Goal: Information Seeking & Learning: Compare options

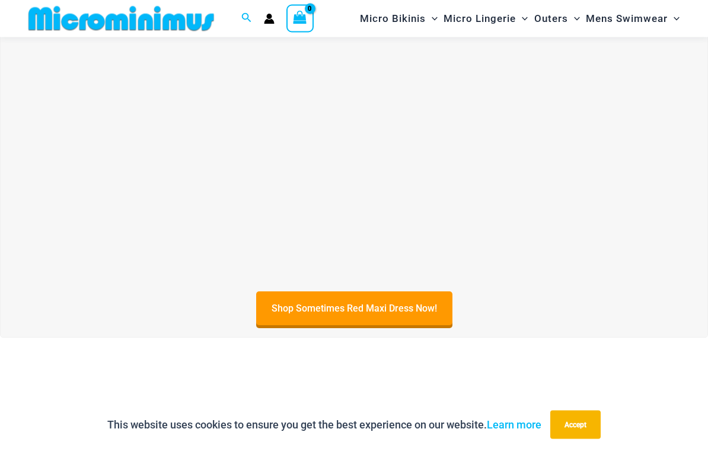
scroll to position [326, 0]
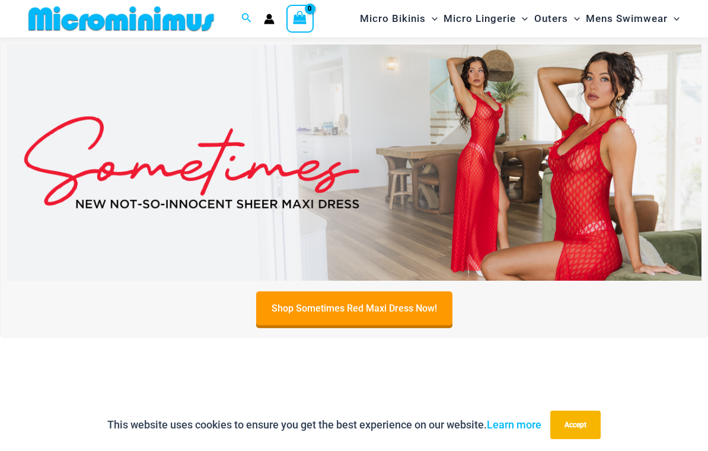
click at [562, 206] on img at bounding box center [354, 162] width 695 height 236
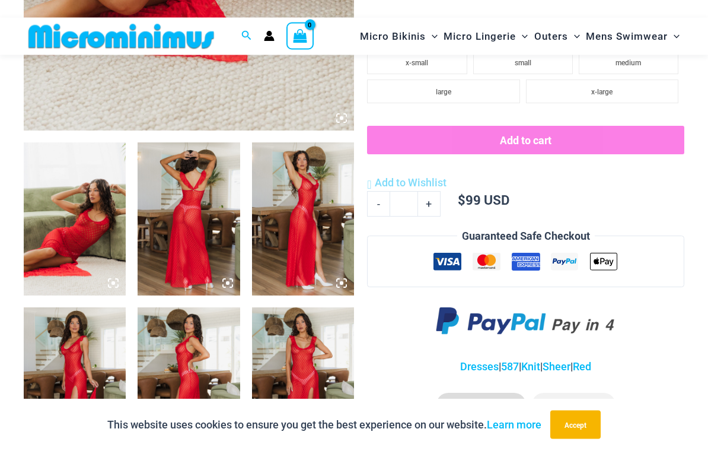
click at [164, 243] on img at bounding box center [189, 219] width 102 height 153
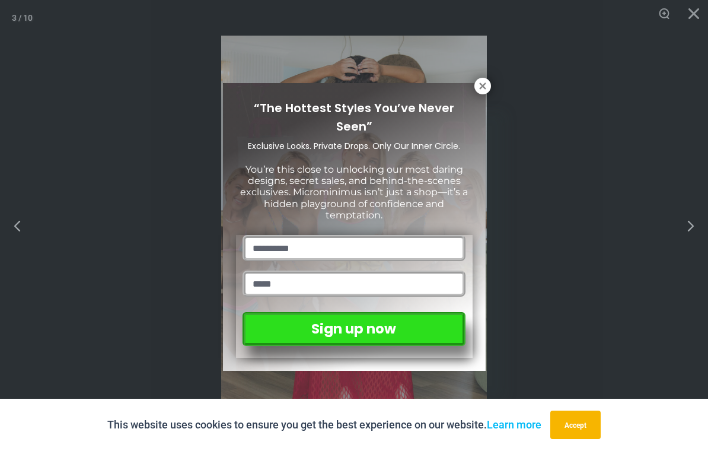
click at [691, 234] on div "“The Hottest Styles You’ve Never Seen” Exclusive Looks. Private Drops. Only Our…" at bounding box center [354, 225] width 708 height 451
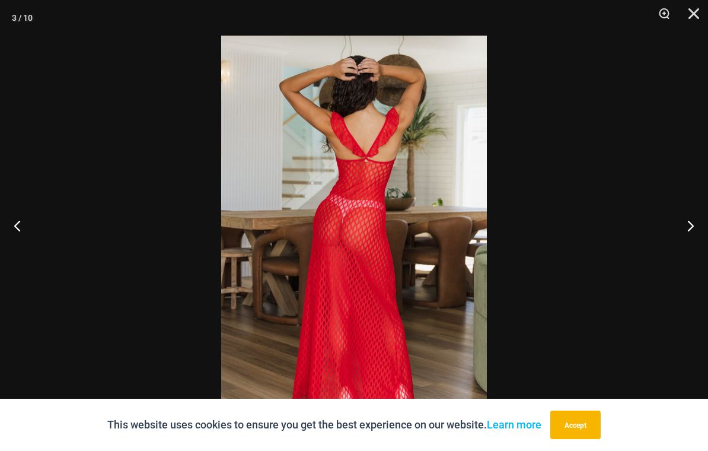
click at [694, 241] on button "Next" at bounding box center [686, 225] width 44 height 59
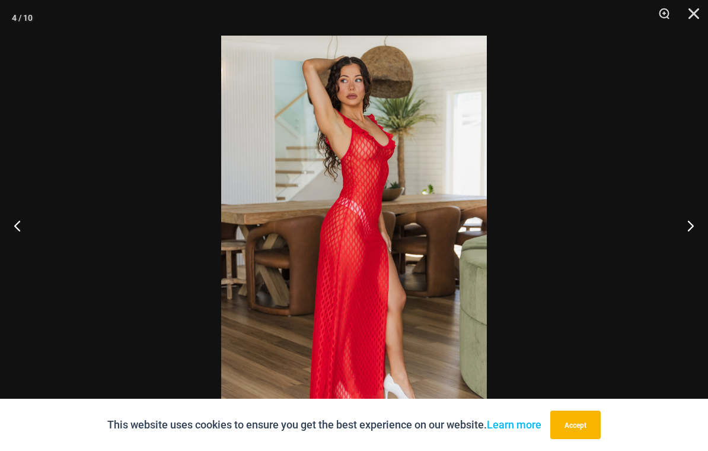
click at [682, 244] on button "Next" at bounding box center [686, 225] width 44 height 59
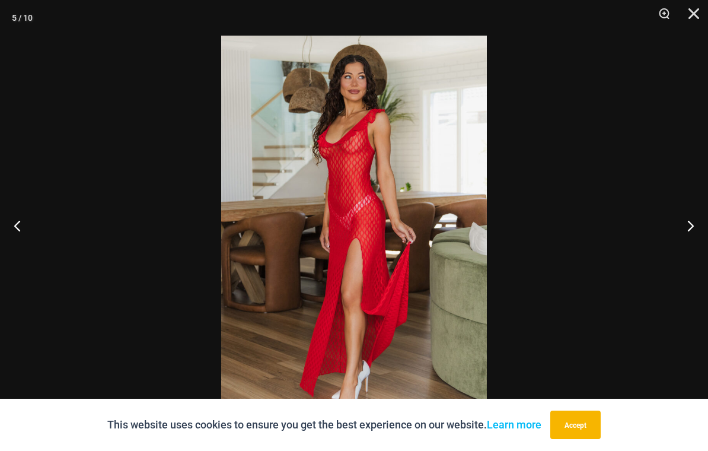
click at [678, 250] on button "Next" at bounding box center [686, 225] width 44 height 59
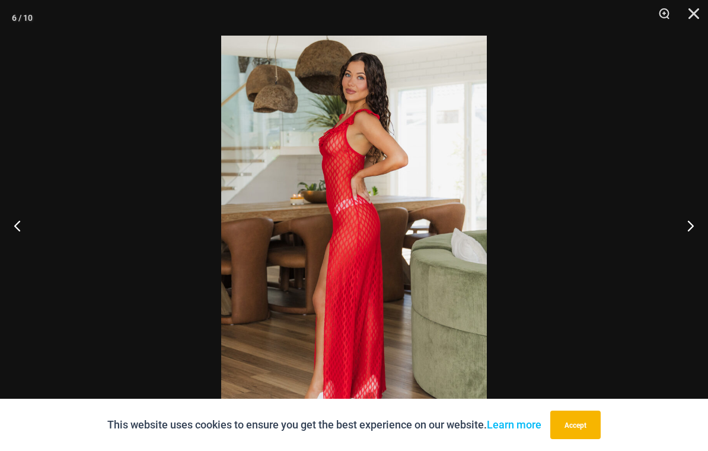
click at [673, 255] on button "Next" at bounding box center [686, 225] width 44 height 59
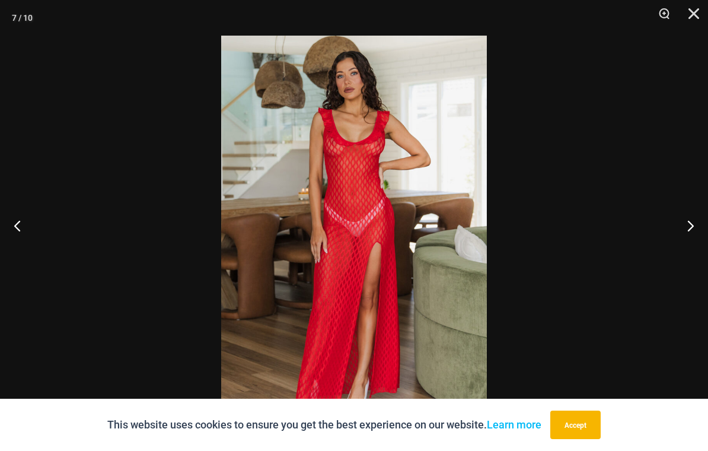
click at [675, 255] on button "Next" at bounding box center [686, 225] width 44 height 59
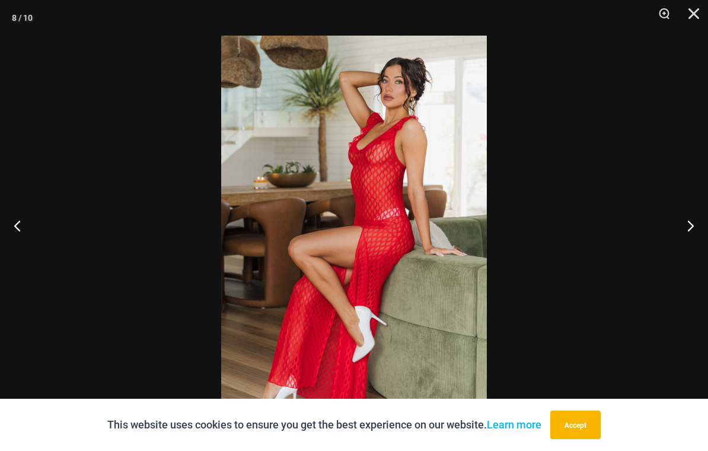
click at [675, 255] on button "Next" at bounding box center [686, 225] width 44 height 59
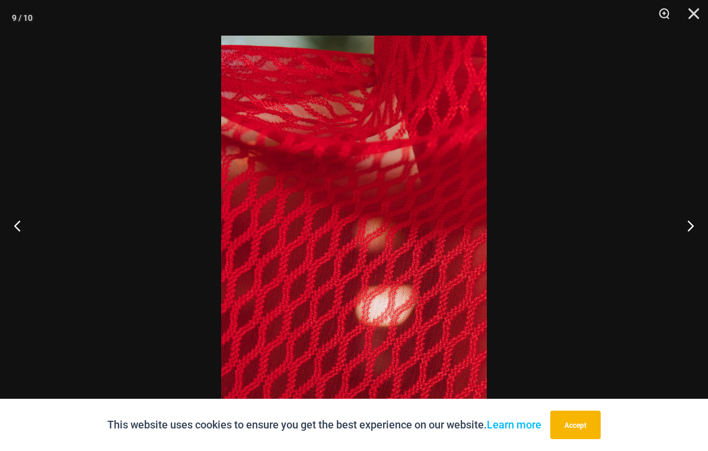
click at [673, 255] on button "Next" at bounding box center [686, 225] width 44 height 59
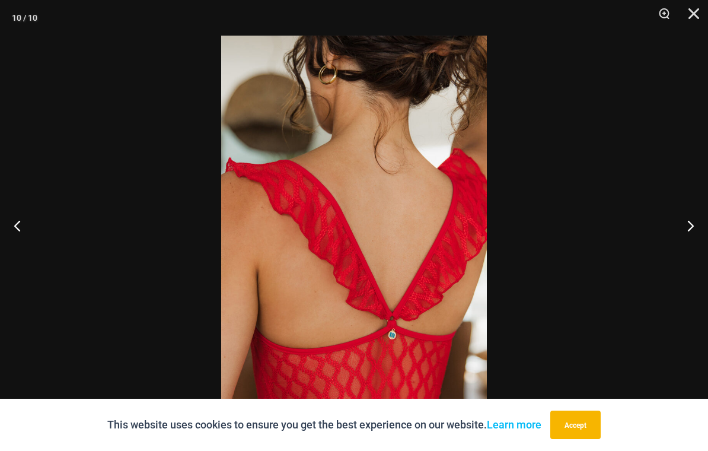
click at [670, 255] on button "Next" at bounding box center [686, 225] width 44 height 59
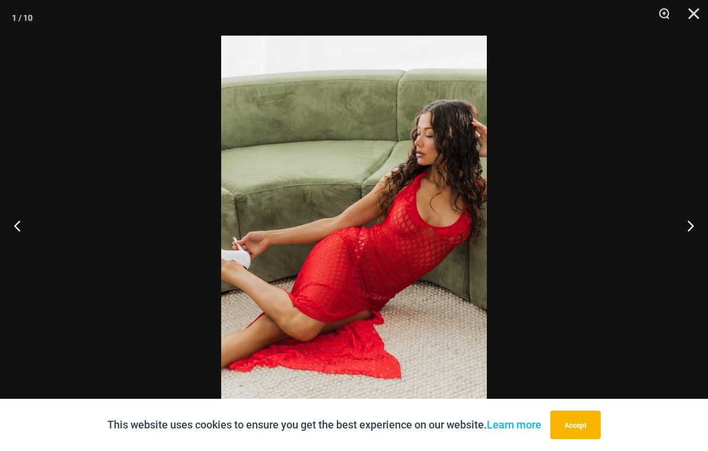
click at [669, 255] on button "Next" at bounding box center [686, 225] width 44 height 59
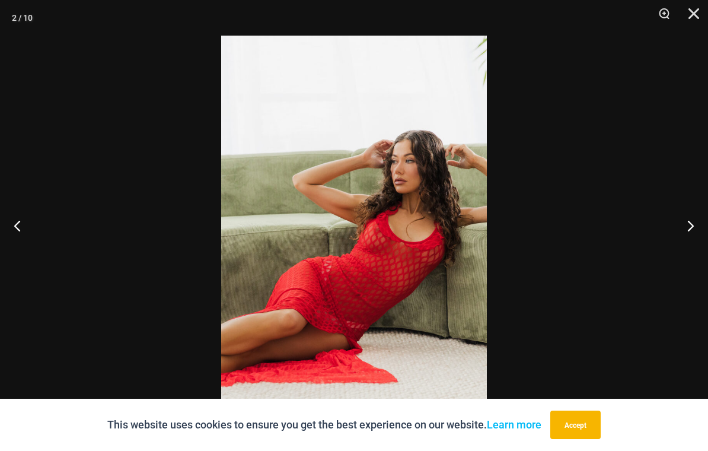
click at [669, 255] on button "Next" at bounding box center [686, 225] width 44 height 59
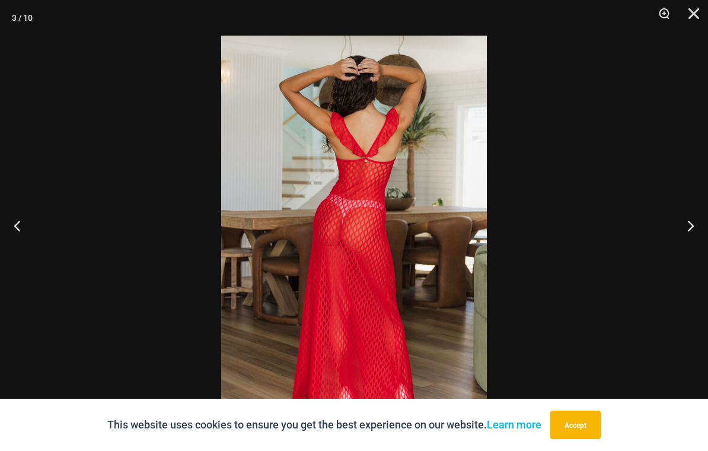
click at [669, 255] on button "Next" at bounding box center [686, 225] width 44 height 59
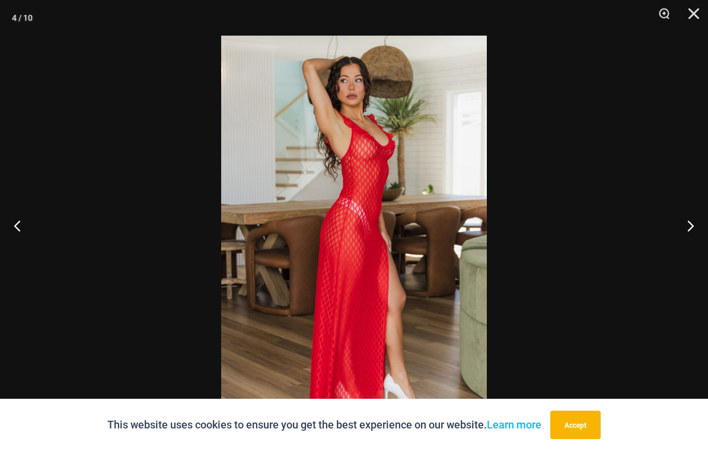
click at [683, 9] on button "Close" at bounding box center [690, 18] width 30 height 36
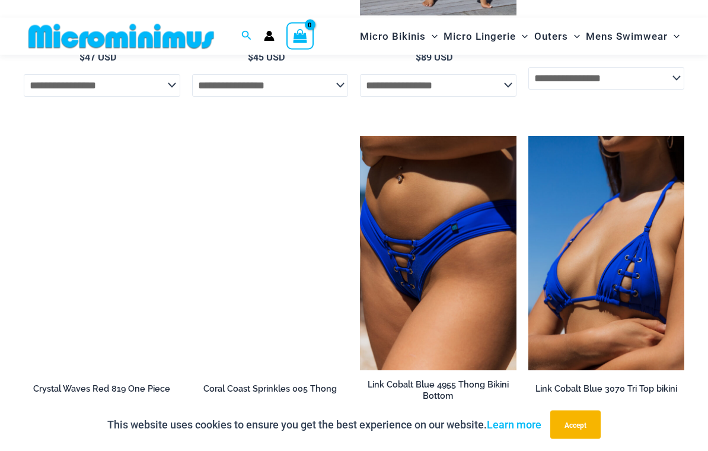
scroll to position [1346, 0]
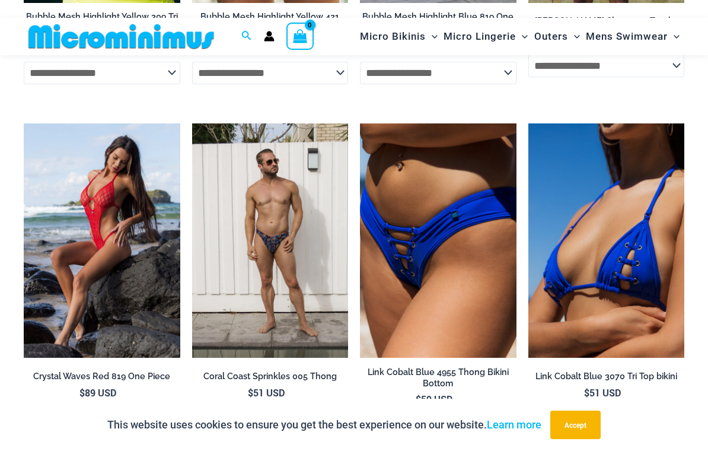
click at [529, 123] on img at bounding box center [529, 123] width 0 height 0
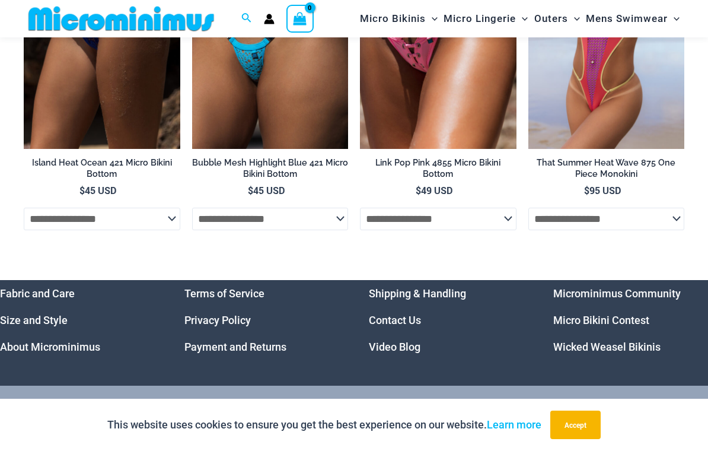
scroll to position [3356, 0]
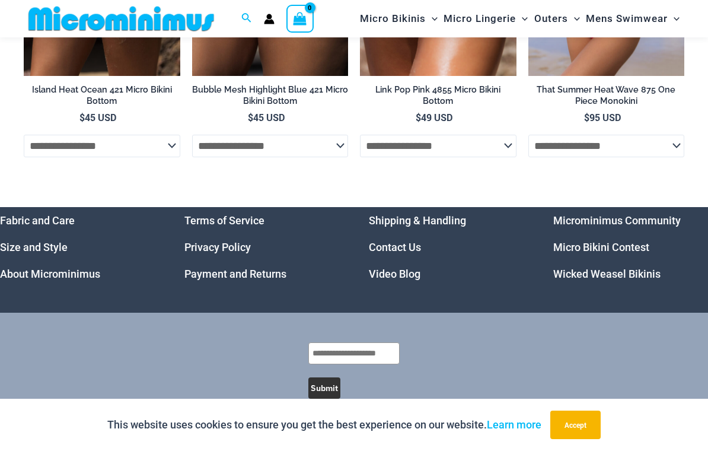
click at [625, 241] on link "Micro Bikini Contest" at bounding box center [602, 247] width 96 height 12
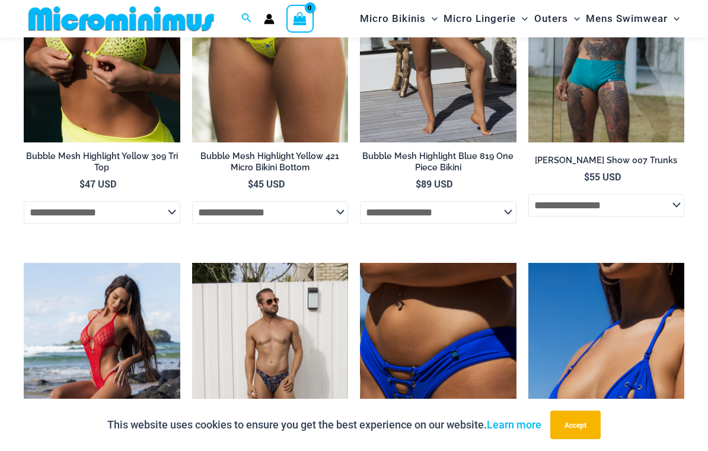
scroll to position [1206, 0]
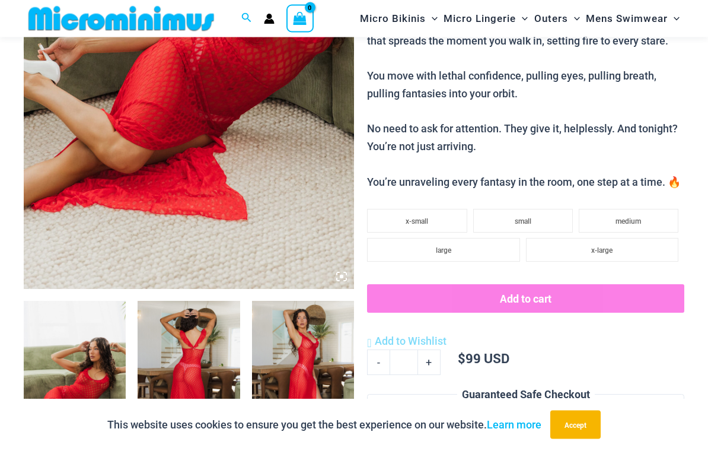
scroll to position [264, 0]
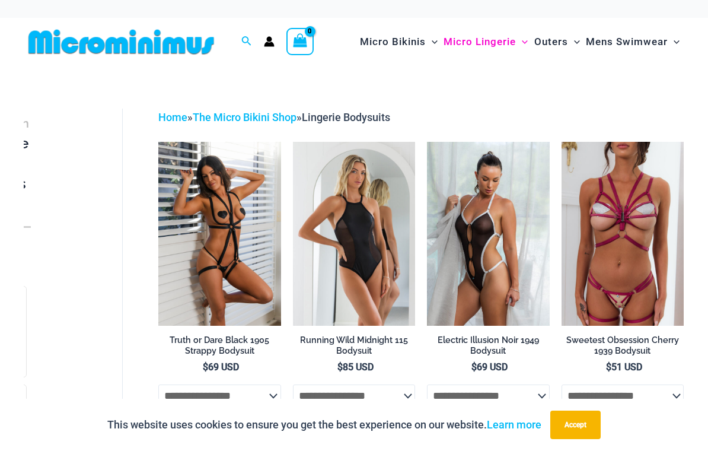
click at [427, 142] on img at bounding box center [427, 142] width 0 height 0
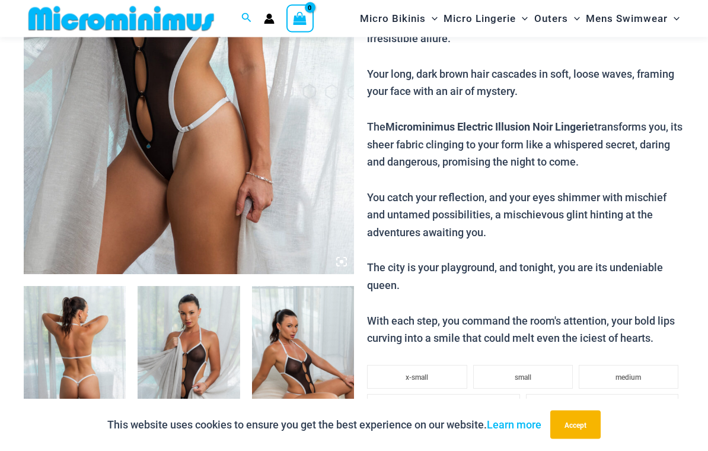
scroll to position [311, 0]
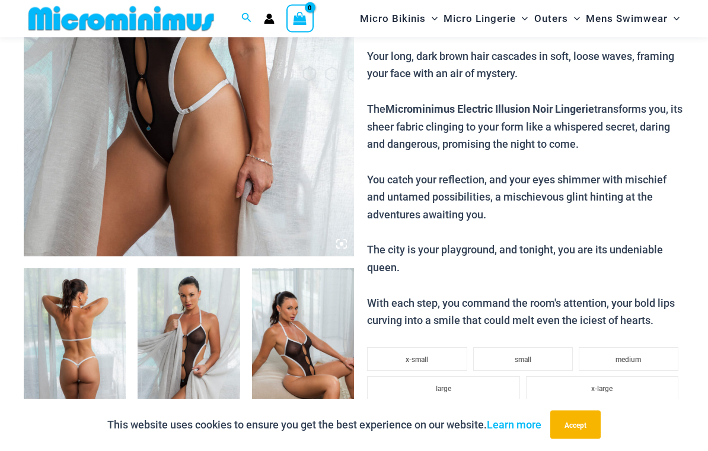
click at [198, 335] on img at bounding box center [189, 345] width 102 height 153
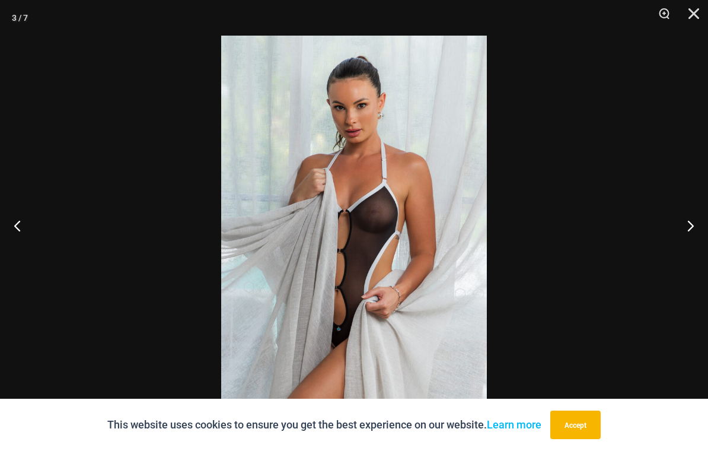
click at [683, 230] on button "Next" at bounding box center [686, 225] width 44 height 59
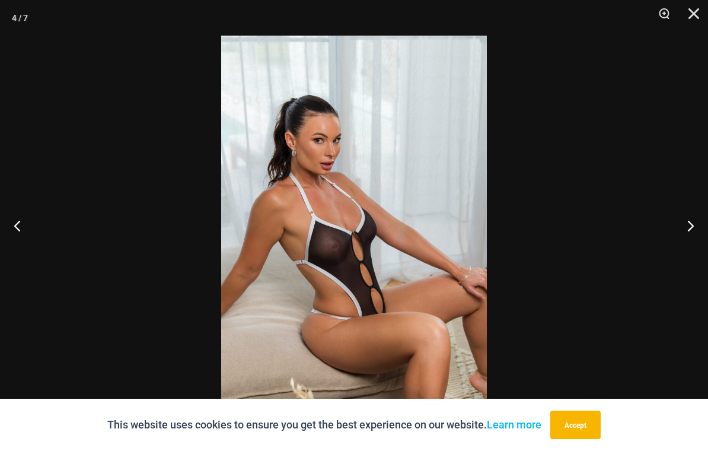
click at [684, 234] on button "Next" at bounding box center [686, 225] width 44 height 59
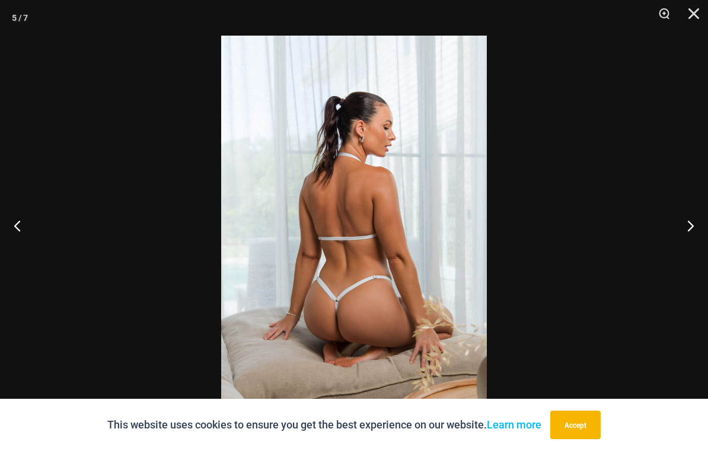
click at [688, 234] on button "Next" at bounding box center [686, 225] width 44 height 59
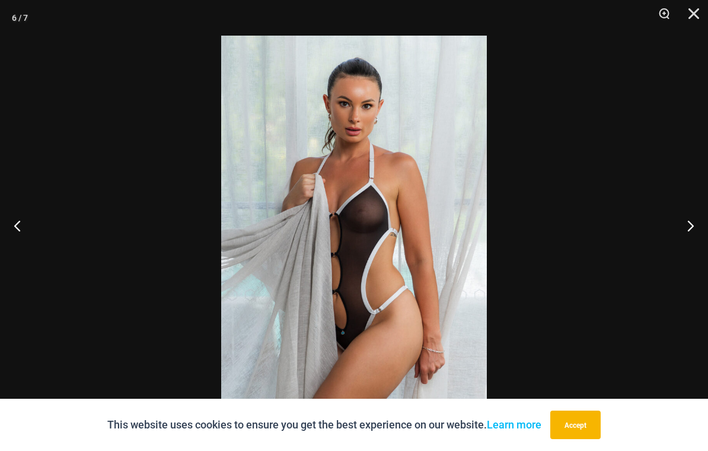
click at [689, 234] on button "Next" at bounding box center [686, 225] width 44 height 59
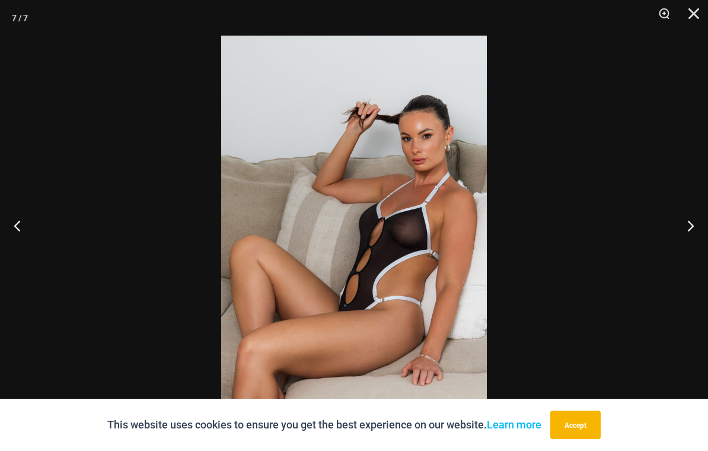
click at [688, 234] on button "Next" at bounding box center [686, 225] width 44 height 59
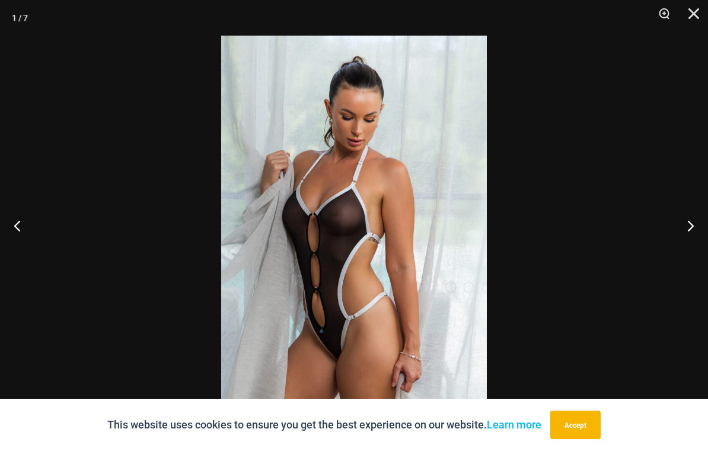
click at [682, 21] on button "Close" at bounding box center [690, 18] width 30 height 36
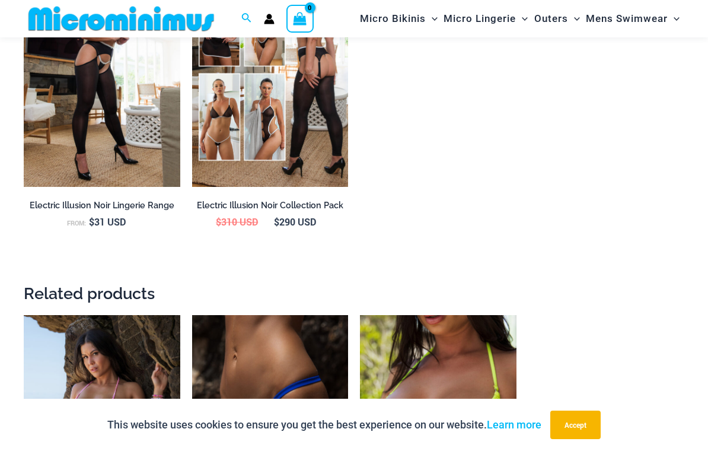
scroll to position [1357, 0]
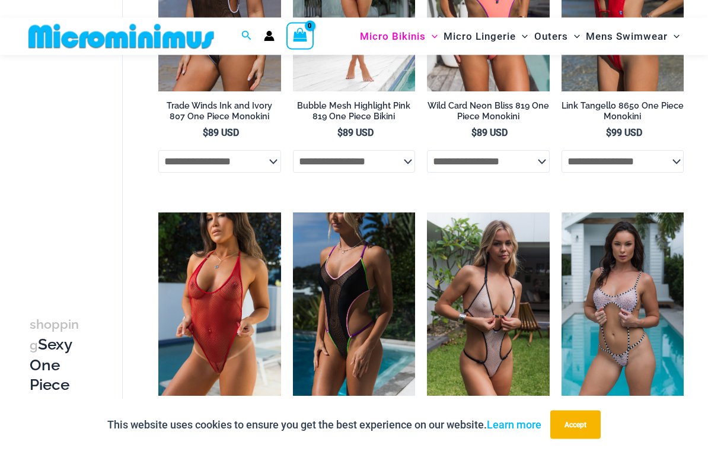
scroll to position [224, 0]
click at [158, 212] on img at bounding box center [158, 212] width 0 height 0
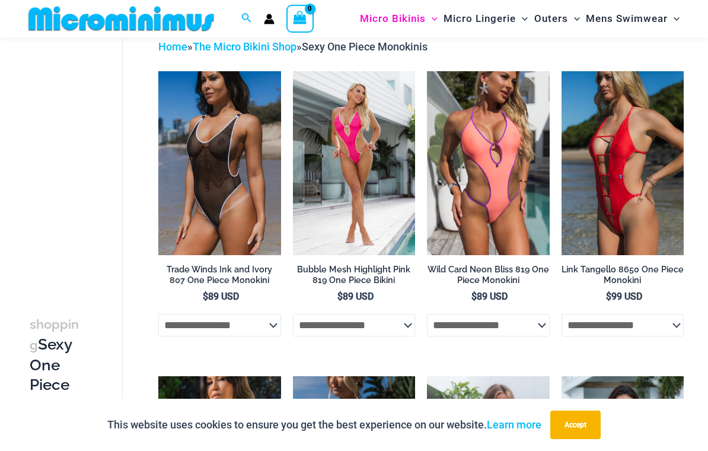
scroll to position [59, 0]
click at [562, 72] on img at bounding box center [562, 72] width 0 height 0
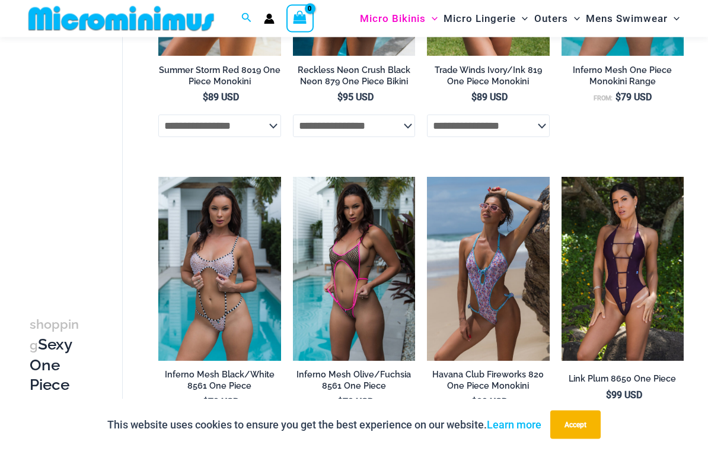
scroll to position [564, 0]
click at [293, 177] on img at bounding box center [293, 177] width 0 height 0
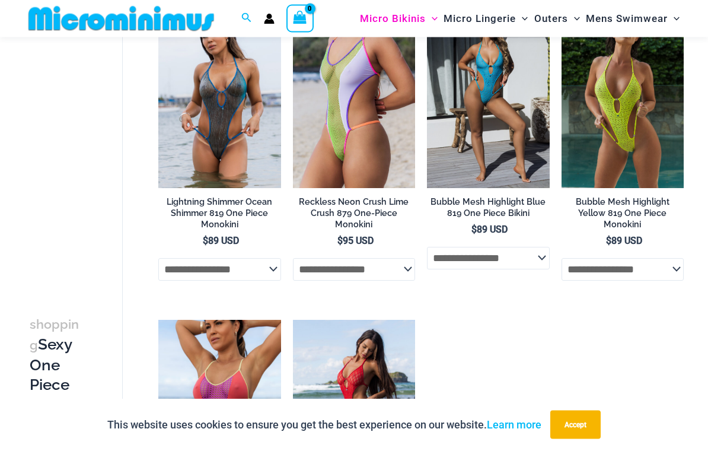
scroll to position [1327, 0]
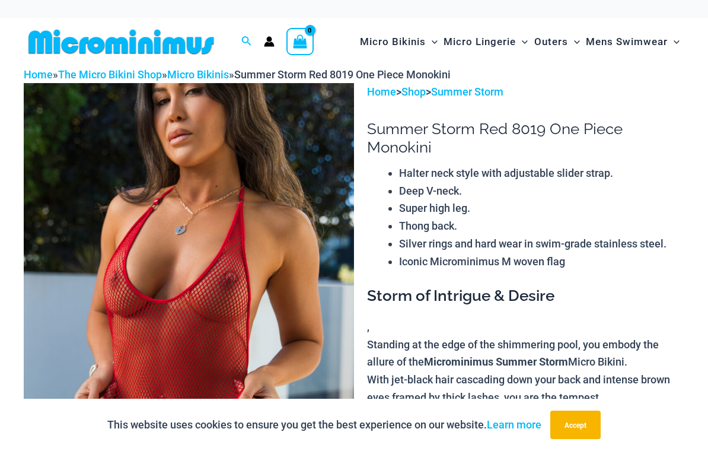
click at [39, 209] on img at bounding box center [189, 331] width 330 height 496
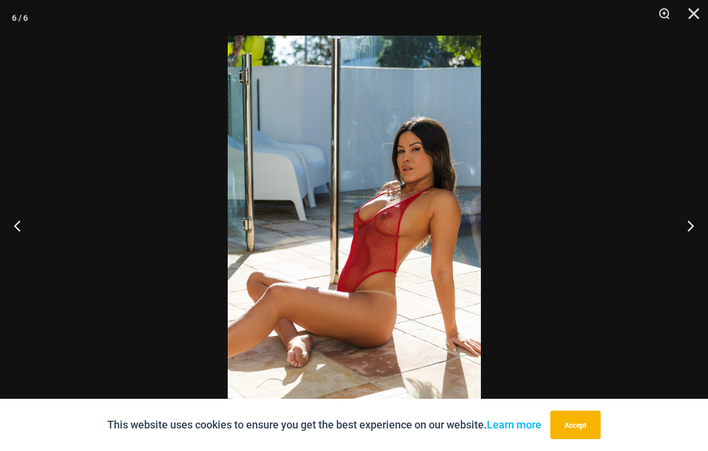
click at [670, 228] on button "Next" at bounding box center [686, 225] width 44 height 59
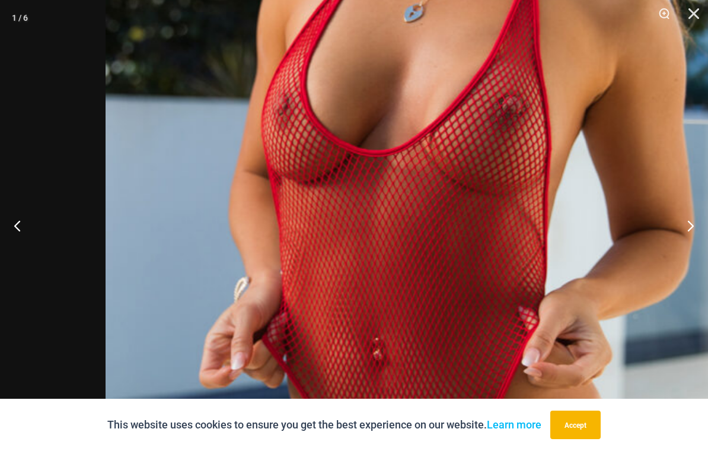
click at [249, 70] on img at bounding box center [430, 211] width 649 height 973
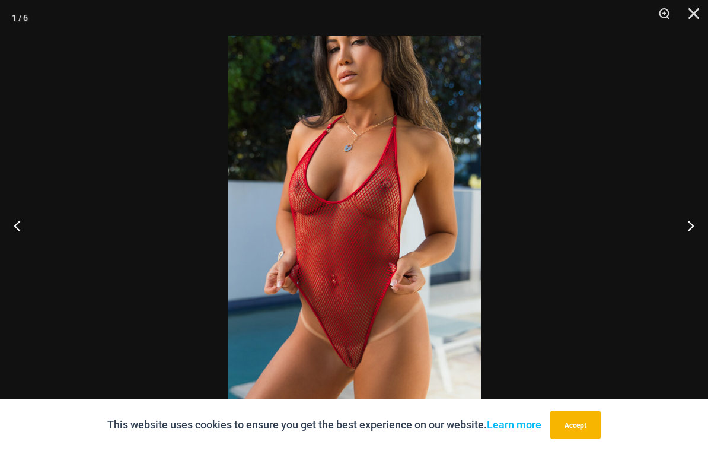
click at [689, 233] on button "Next" at bounding box center [686, 225] width 44 height 59
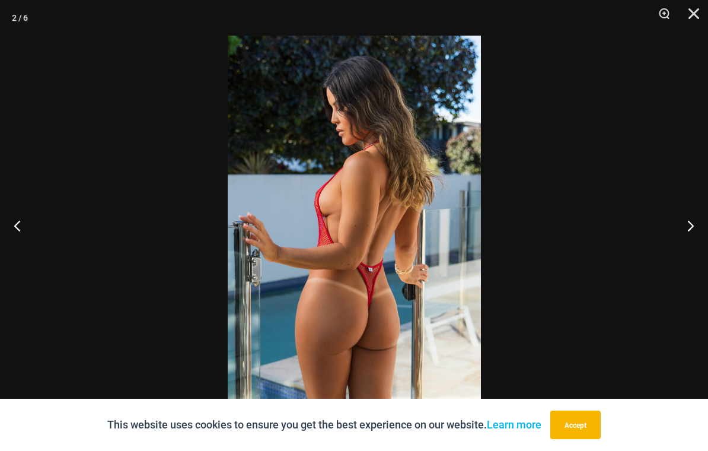
click at [678, 250] on button "Next" at bounding box center [686, 225] width 44 height 59
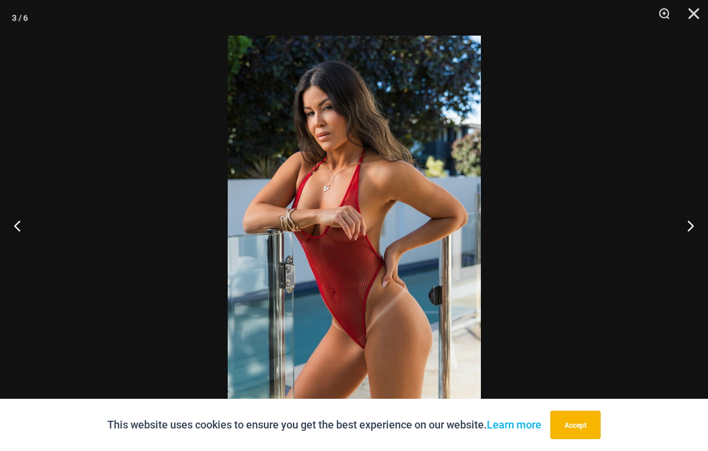
click at [675, 250] on button "Next" at bounding box center [686, 225] width 44 height 59
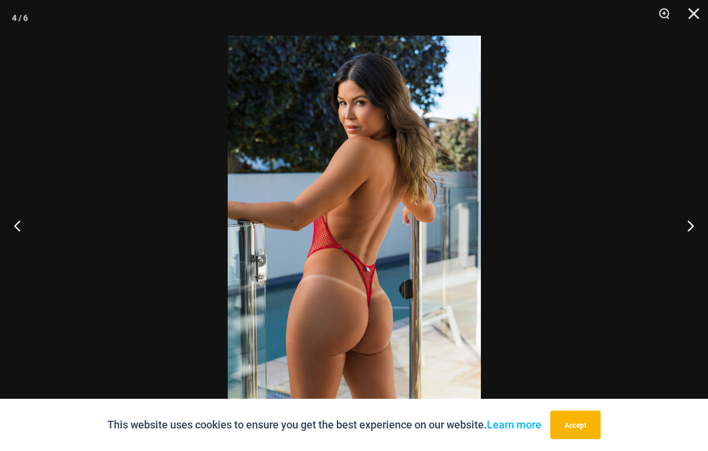
click at [675, 250] on button "Next" at bounding box center [686, 225] width 44 height 59
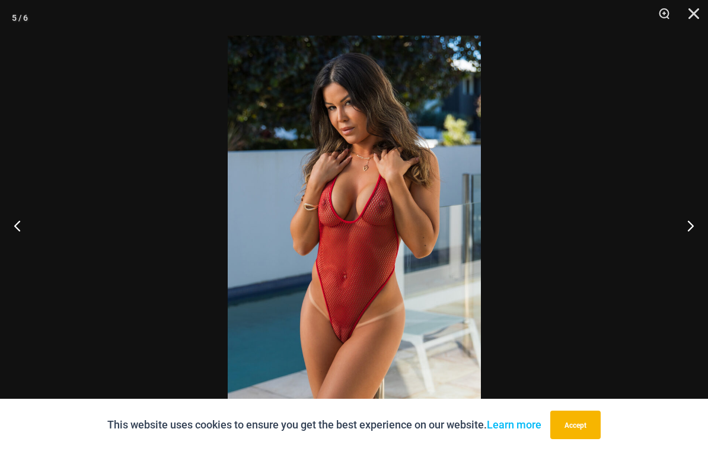
click at [676, 252] on button "Next" at bounding box center [686, 225] width 44 height 59
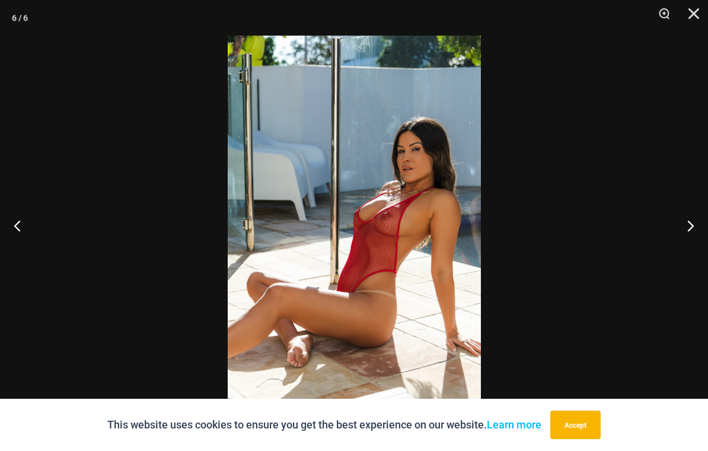
click at [682, 10] on button "Close" at bounding box center [690, 18] width 30 height 36
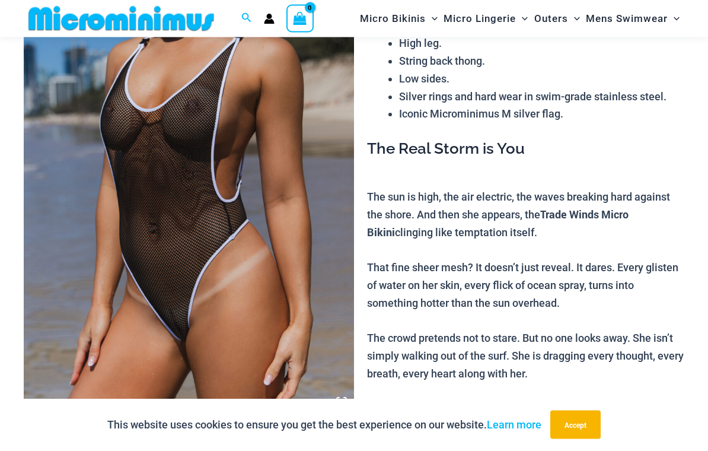
click at [72, 199] on img at bounding box center [189, 167] width 330 height 496
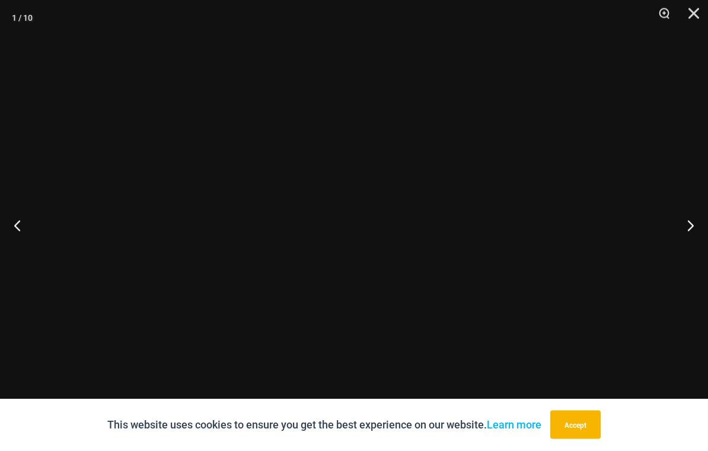
scroll to position [154, 0]
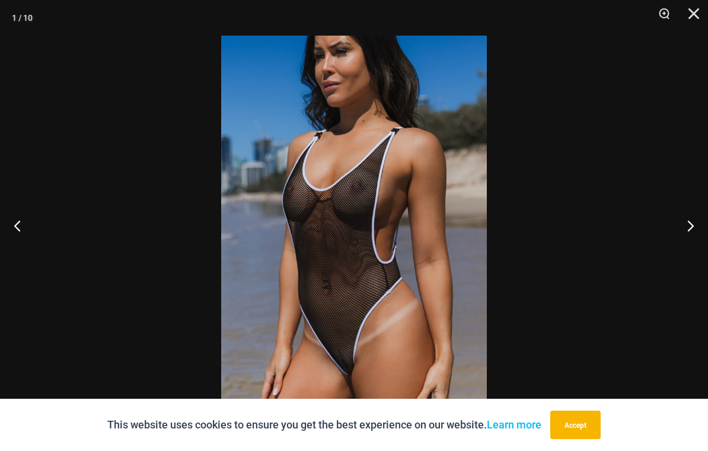
click at [670, 238] on button "Next" at bounding box center [686, 225] width 44 height 59
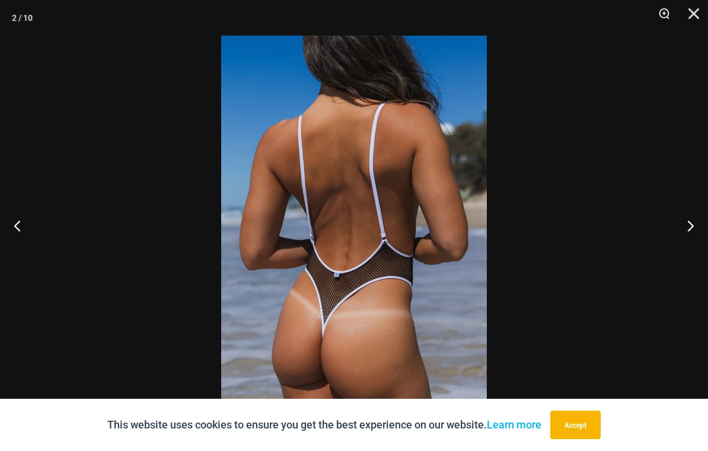
click at [673, 240] on button "Next" at bounding box center [686, 225] width 44 height 59
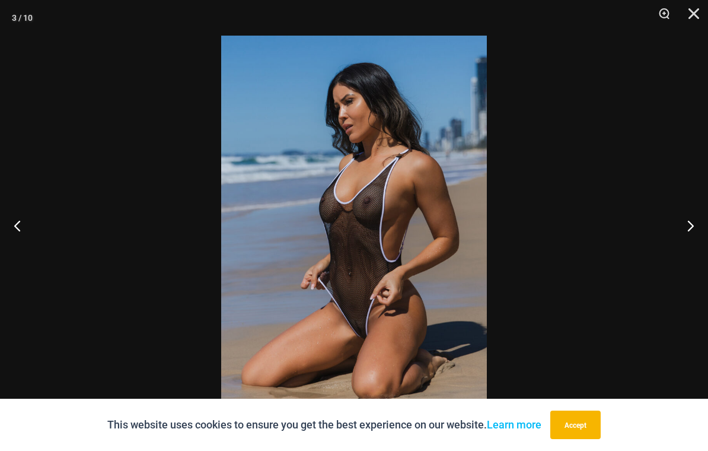
click at [675, 242] on button "Next" at bounding box center [686, 225] width 44 height 59
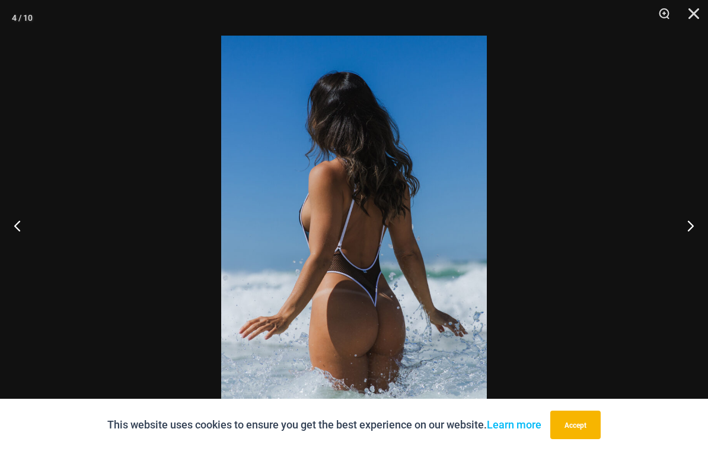
click at [673, 243] on button "Next" at bounding box center [686, 225] width 44 height 59
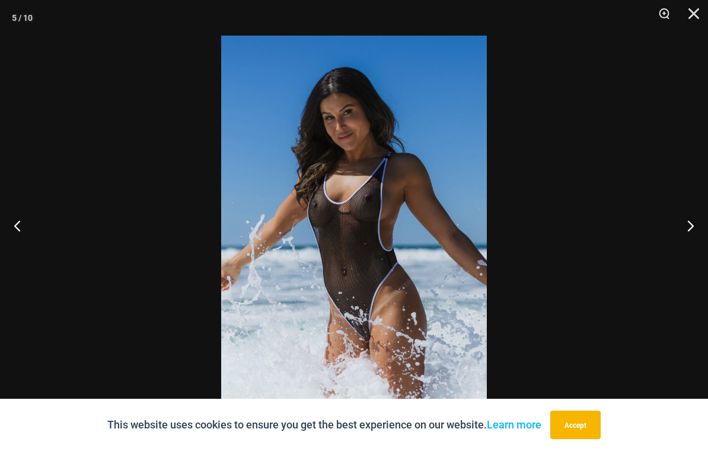
click at [675, 242] on button "Next" at bounding box center [686, 225] width 44 height 59
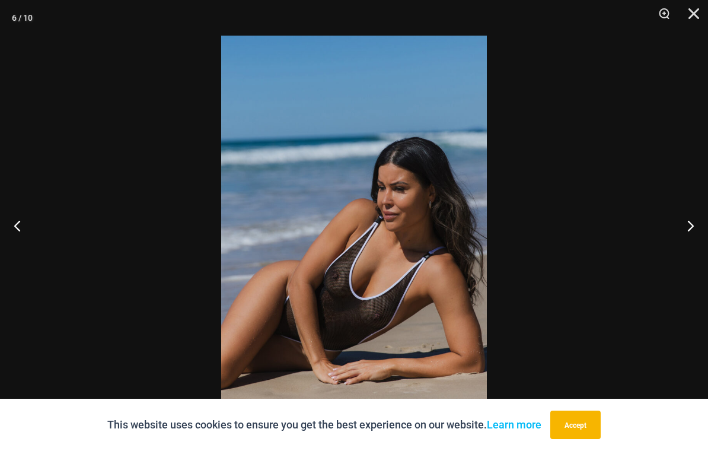
click at [676, 244] on button "Next" at bounding box center [686, 225] width 44 height 59
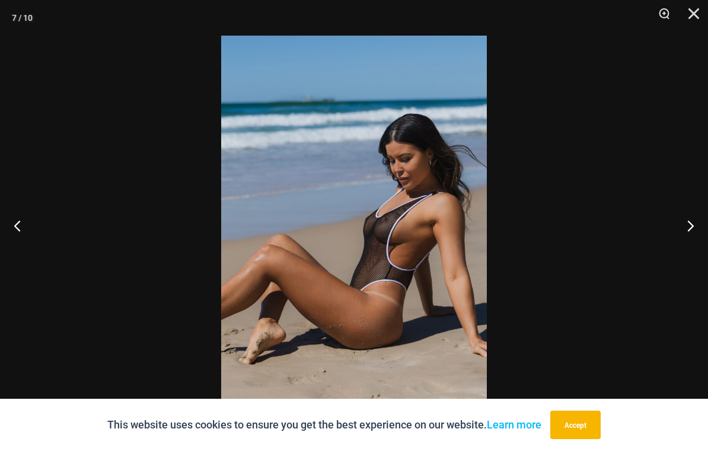
click at [676, 244] on button "Next" at bounding box center [686, 225] width 44 height 59
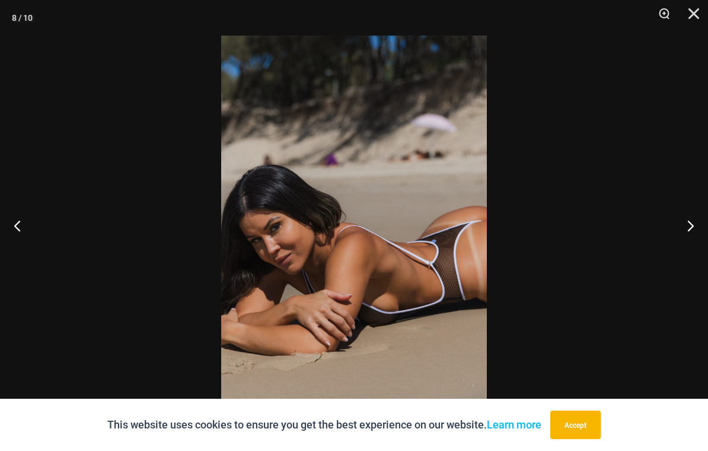
click at [675, 245] on button "Next" at bounding box center [686, 225] width 44 height 59
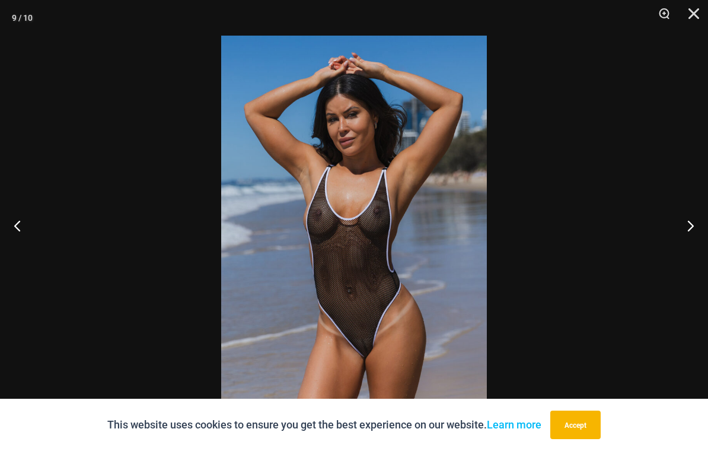
click at [676, 244] on button "Next" at bounding box center [686, 225] width 44 height 59
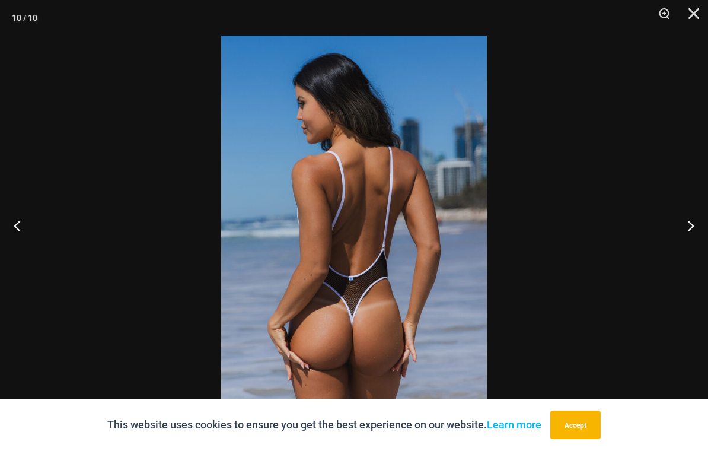
click at [686, 15] on button "Close" at bounding box center [690, 18] width 30 height 36
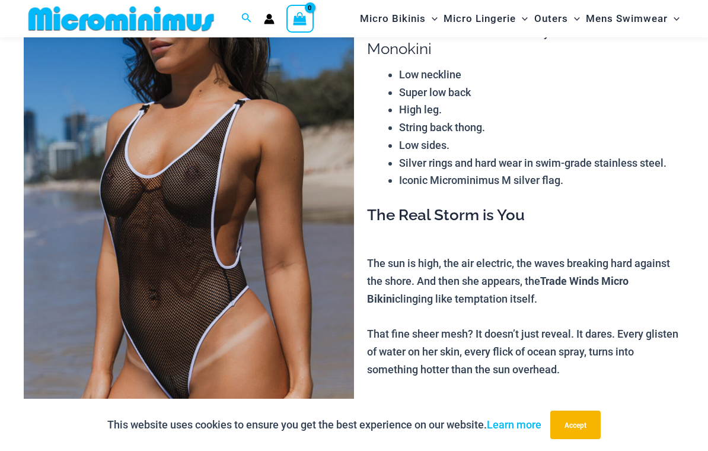
scroll to position [78, 0]
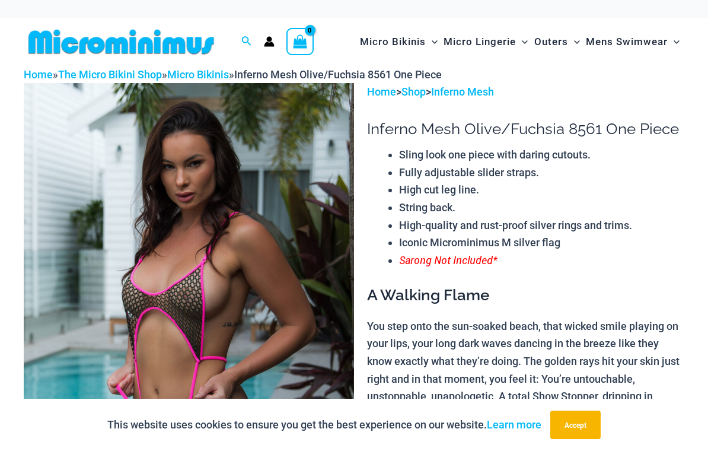
click at [88, 237] on img at bounding box center [189, 331] width 330 height 496
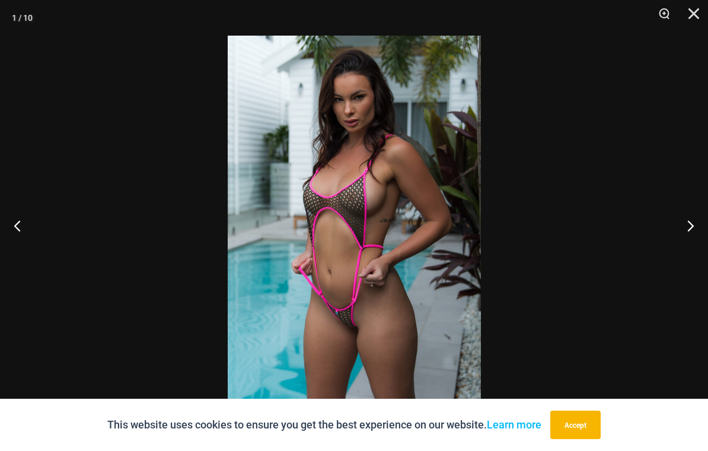
click at [693, 228] on button "Next" at bounding box center [686, 225] width 44 height 59
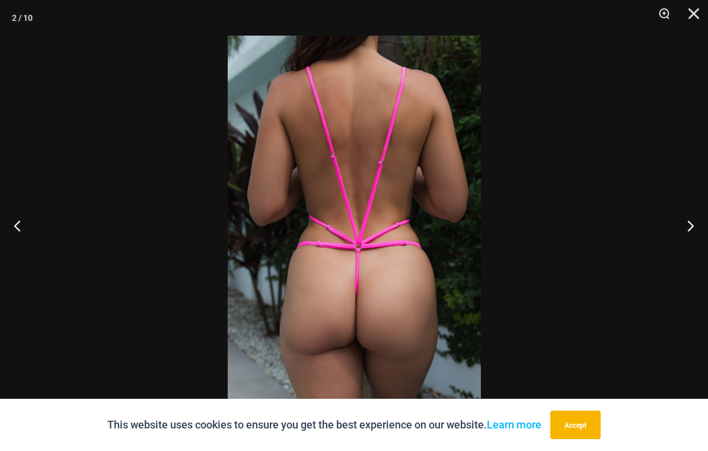
click at [694, 234] on button "Next" at bounding box center [686, 225] width 44 height 59
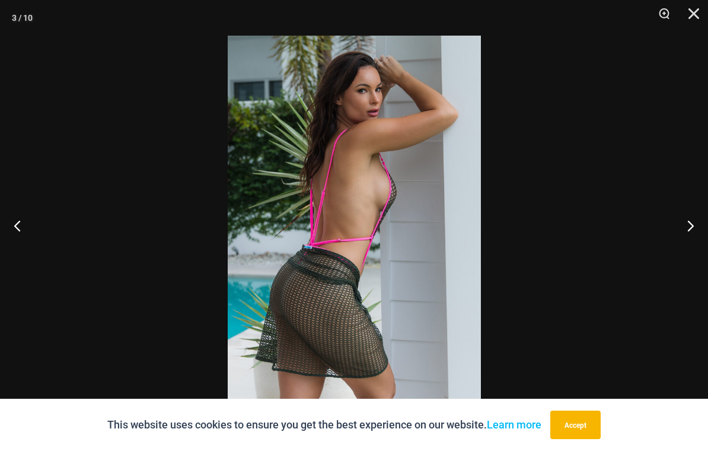
click at [694, 231] on button "Next" at bounding box center [686, 225] width 44 height 59
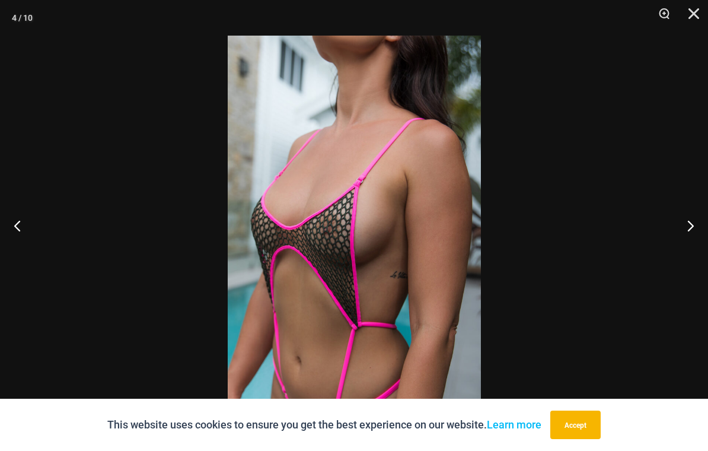
click at [691, 230] on button "Next" at bounding box center [686, 225] width 44 height 59
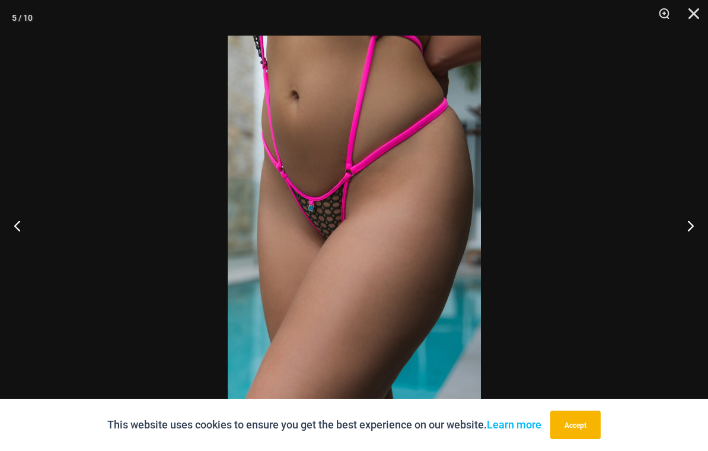
click at [692, 228] on button "Next" at bounding box center [686, 225] width 44 height 59
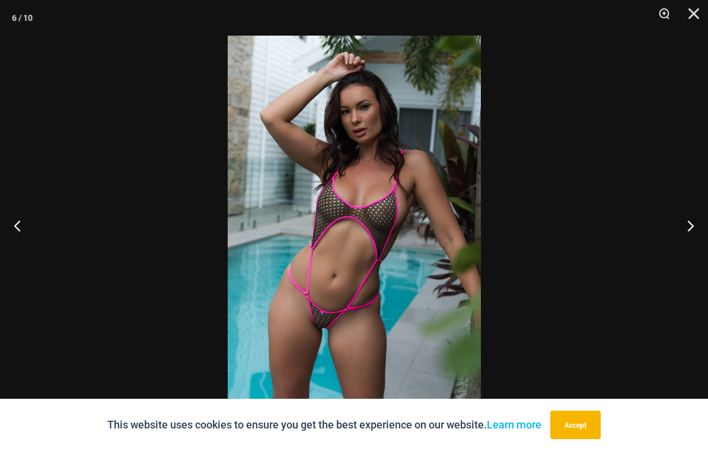
click at [692, 228] on button "Next" at bounding box center [686, 225] width 44 height 59
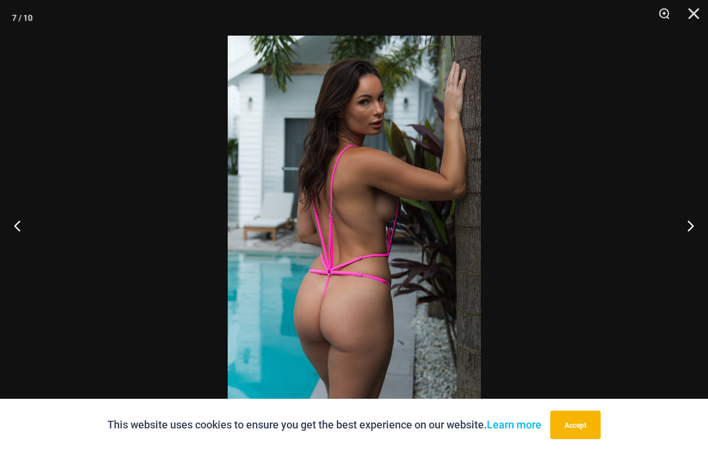
click at [694, 225] on button "Next" at bounding box center [686, 225] width 44 height 59
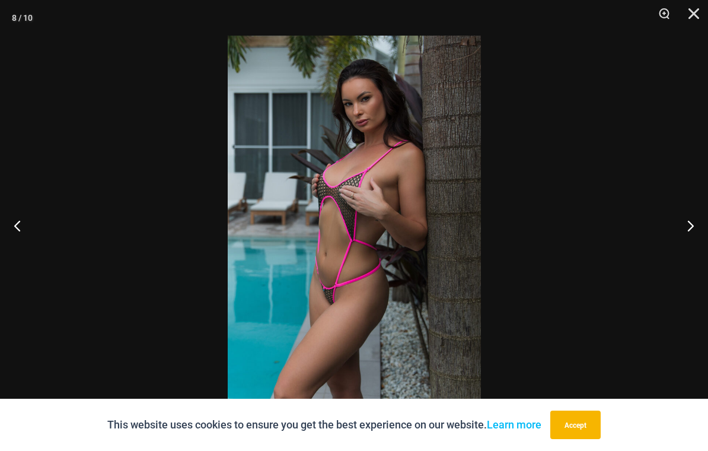
click at [692, 229] on button "Next" at bounding box center [686, 225] width 44 height 59
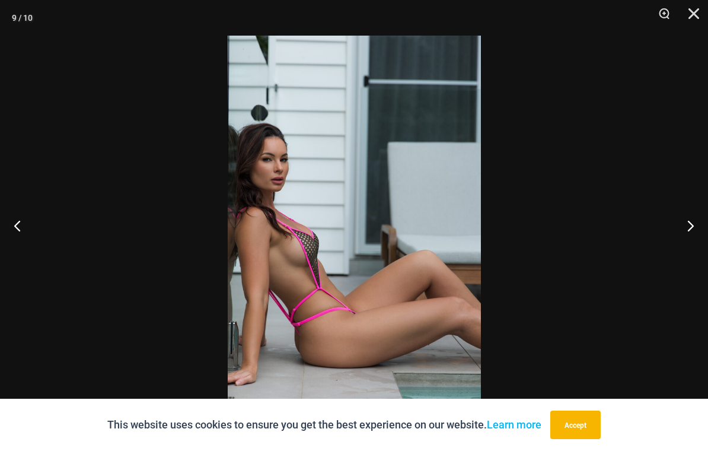
click at [694, 228] on button "Next" at bounding box center [686, 225] width 44 height 59
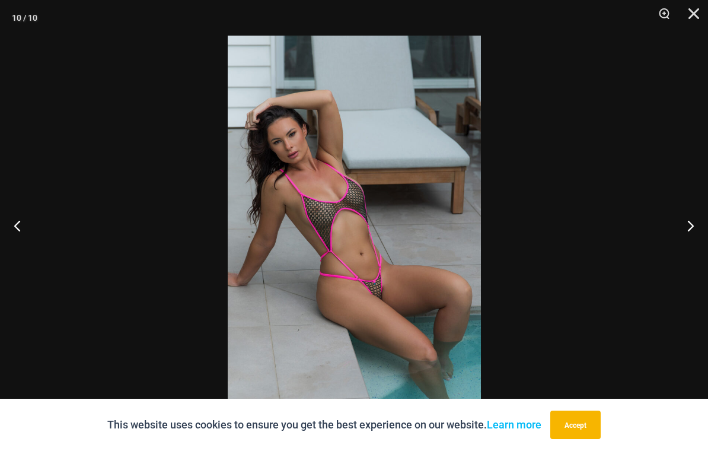
click at [692, 15] on button "Close" at bounding box center [690, 18] width 30 height 36
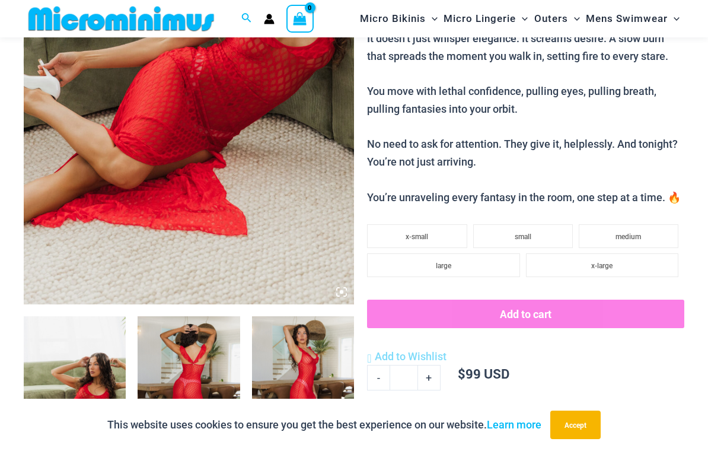
scroll to position [264, 0]
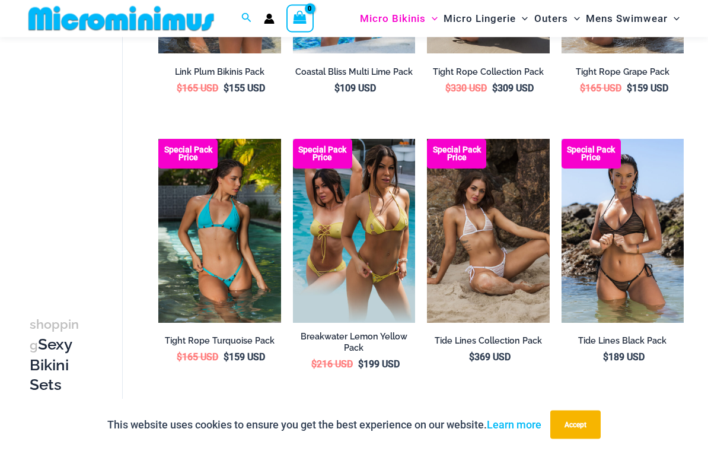
scroll to position [1898, 0]
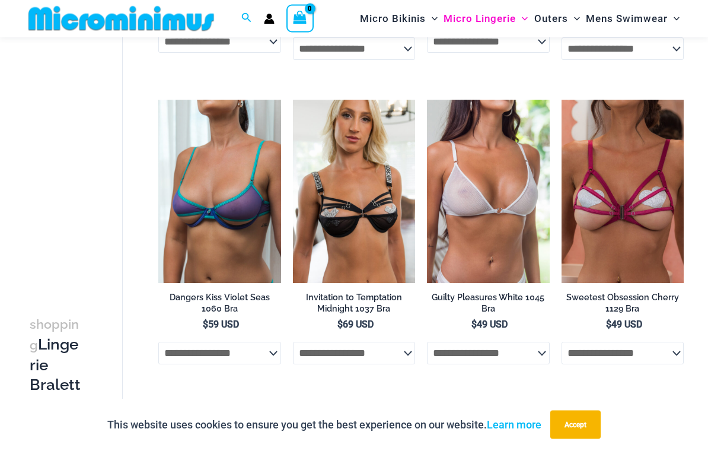
scroll to position [319, 0]
